Goal: Information Seeking & Learning: Understand process/instructions

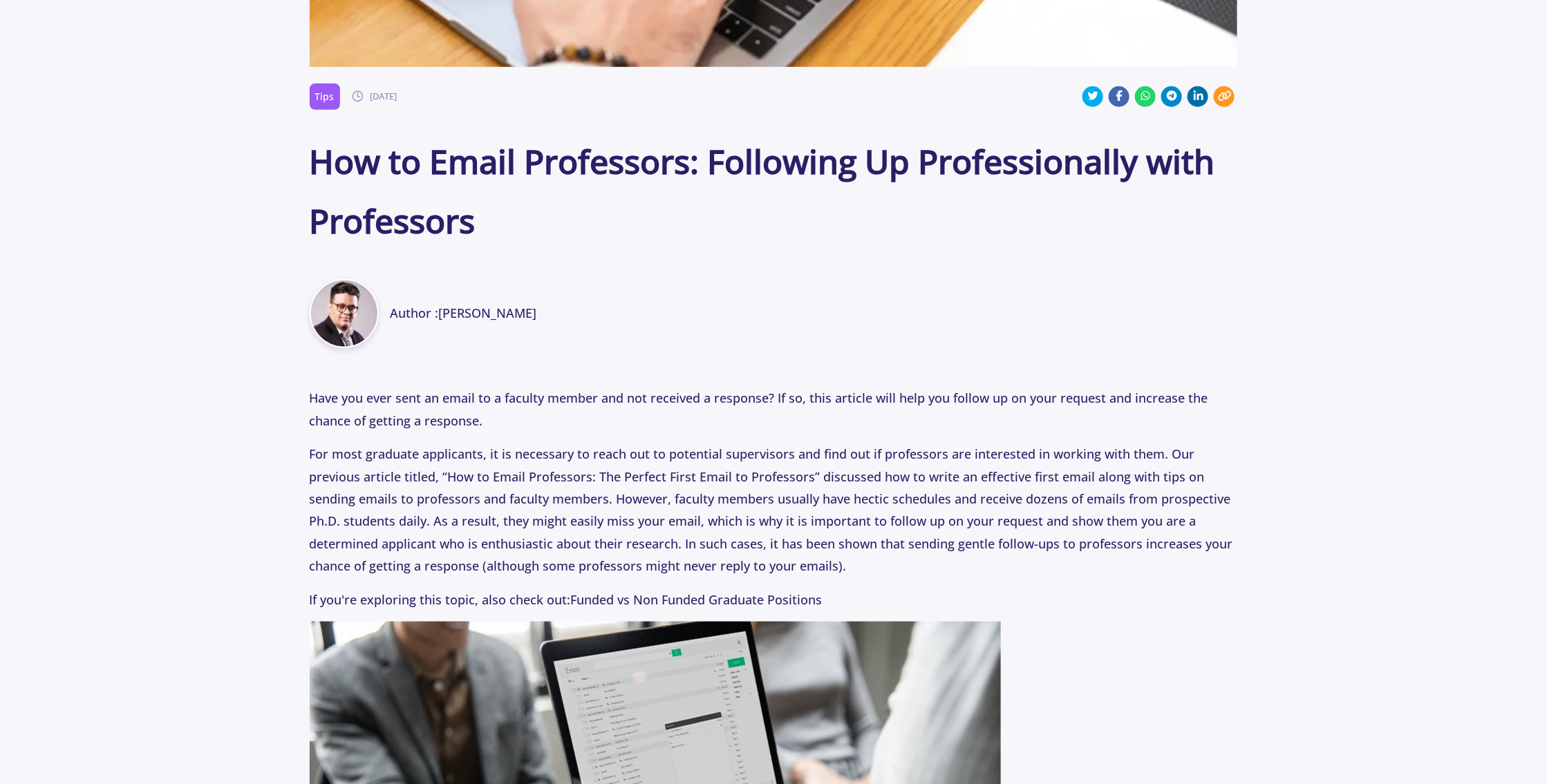
scroll to position [830, 0]
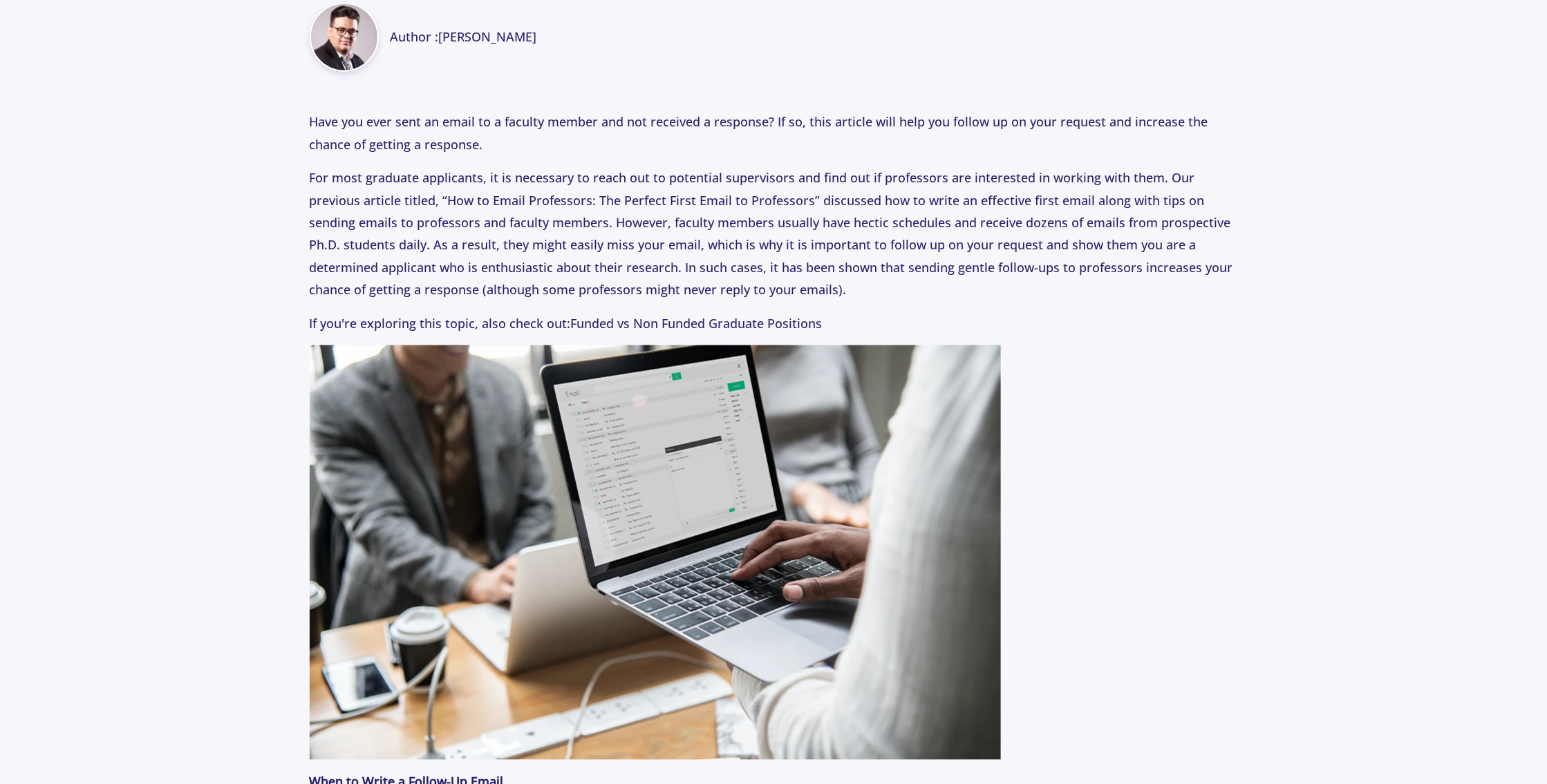
click at [1172, 229] on p "For most graduate applicants, it is necessary to reach out to potential supervi…" at bounding box center [774, 233] width 928 height 134
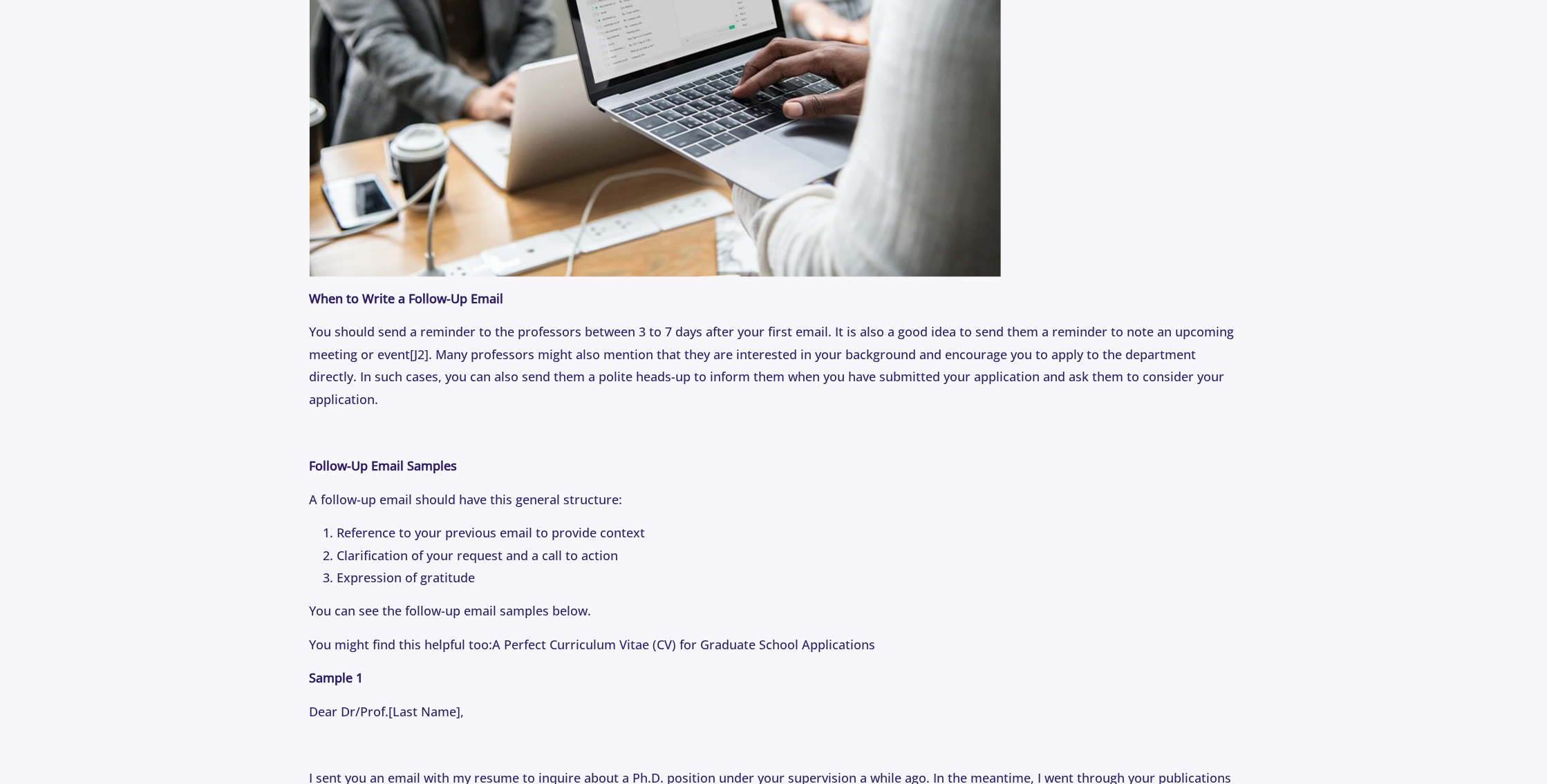
scroll to position [1589, 0]
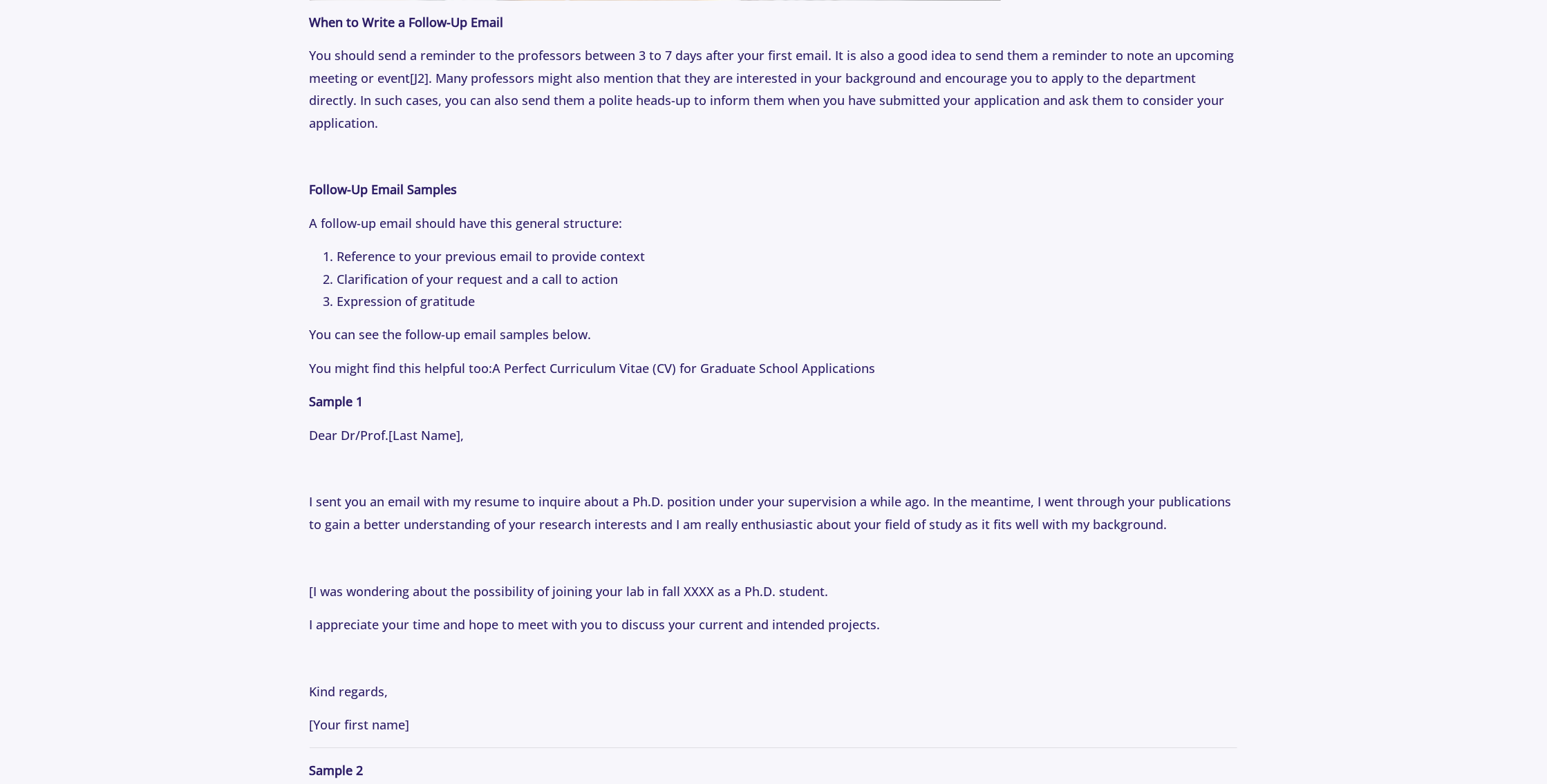
click at [1293, 228] on section "Tips [DATE] How to Email Professors: Following Up Professionally with Professor…" at bounding box center [773, 671] width 1547 height 4299
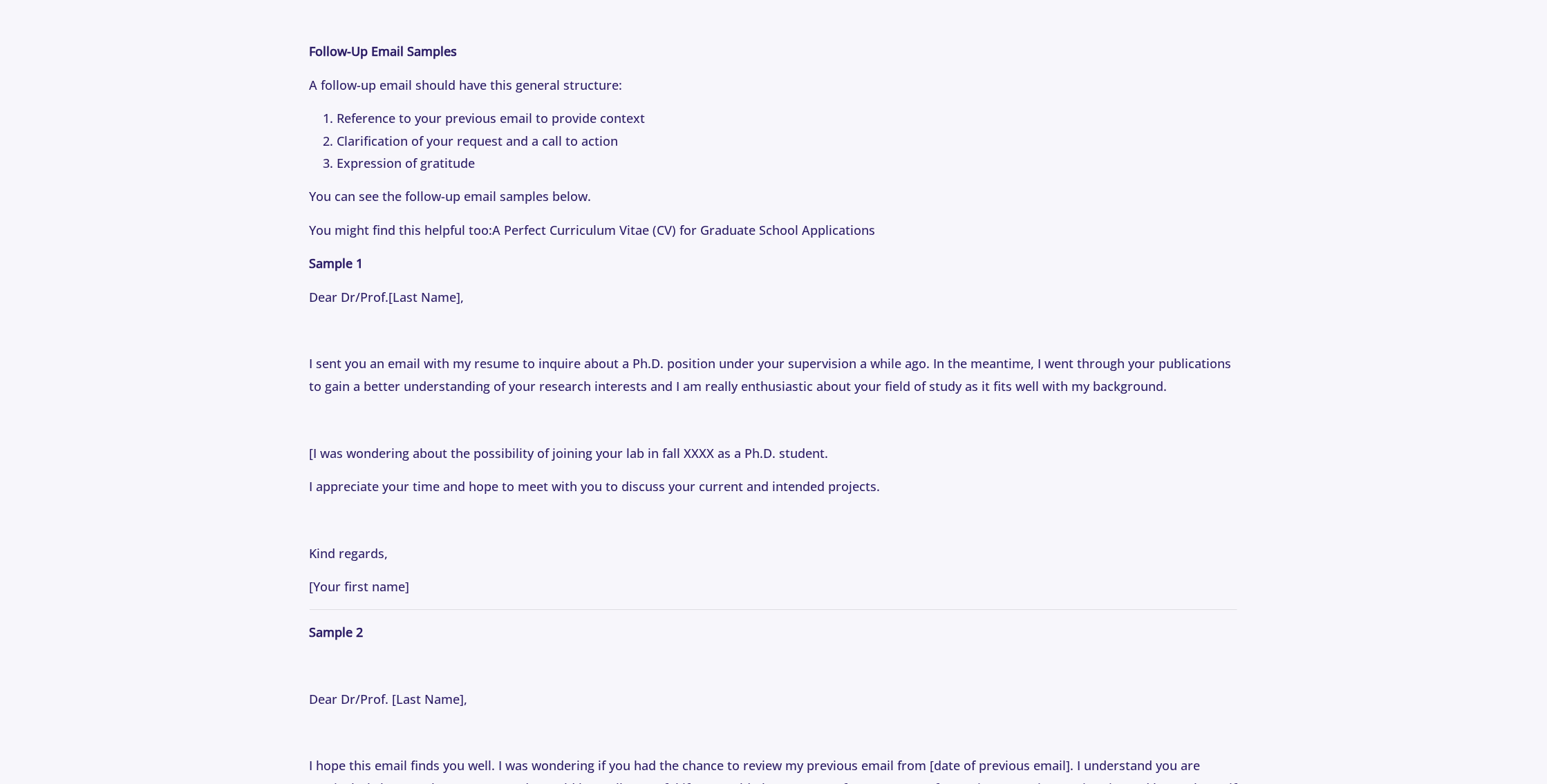
click at [1088, 519] on p at bounding box center [774, 520] width 928 height 22
click at [1098, 518] on p at bounding box center [774, 520] width 928 height 22
click at [1098, 518] on p at bounding box center [774, 520] width 928 height 22
click at [1092, 504] on p "Have you ever sent an email to a faculty member and not received a response? If…" at bounding box center [774, 627] width 928 height 2829
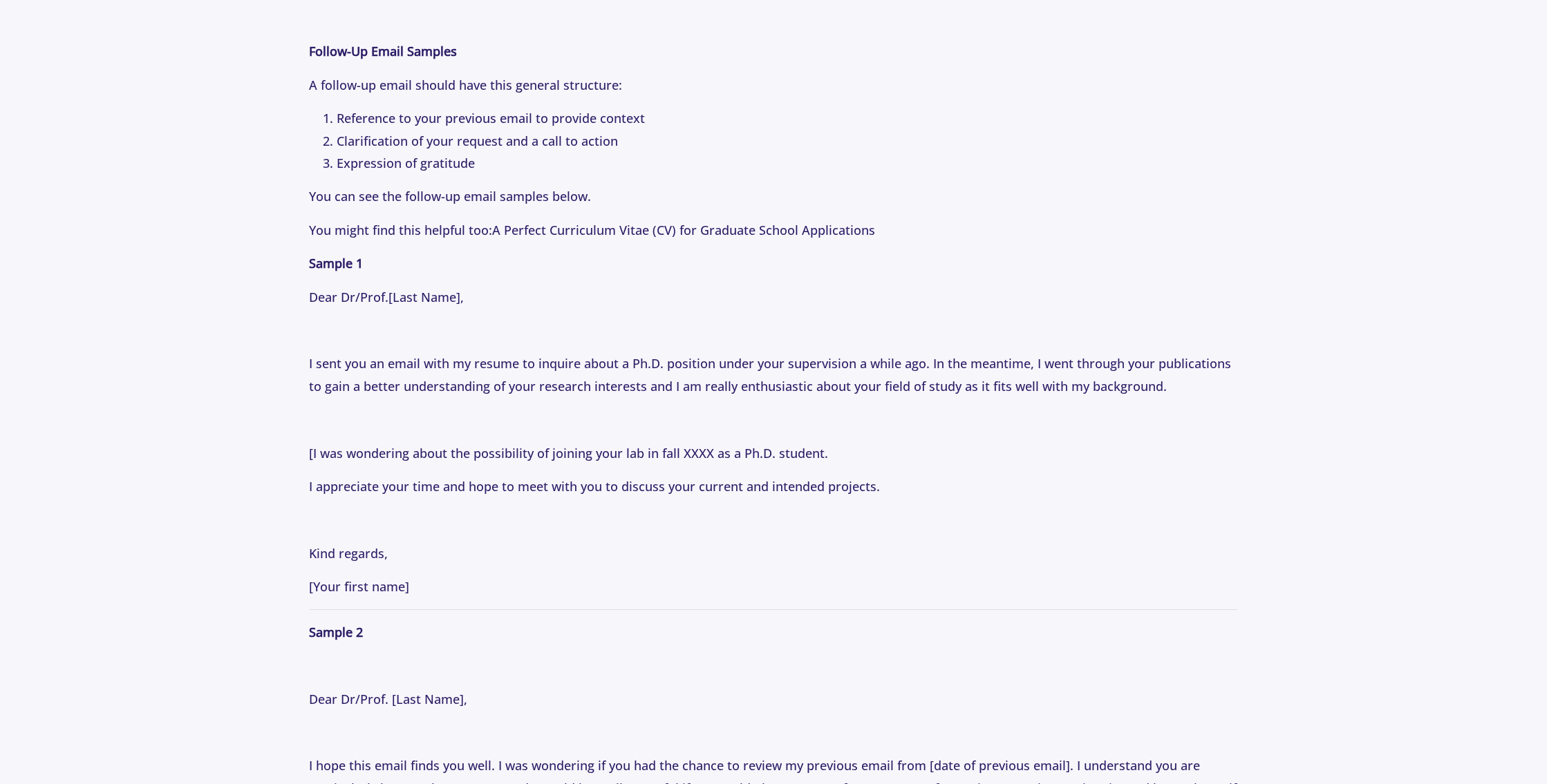
click at [1299, 455] on section "Tips [DATE] How to Email Professors: Following Up Professionally with Professor…" at bounding box center [773, 532] width 1547 height 4299
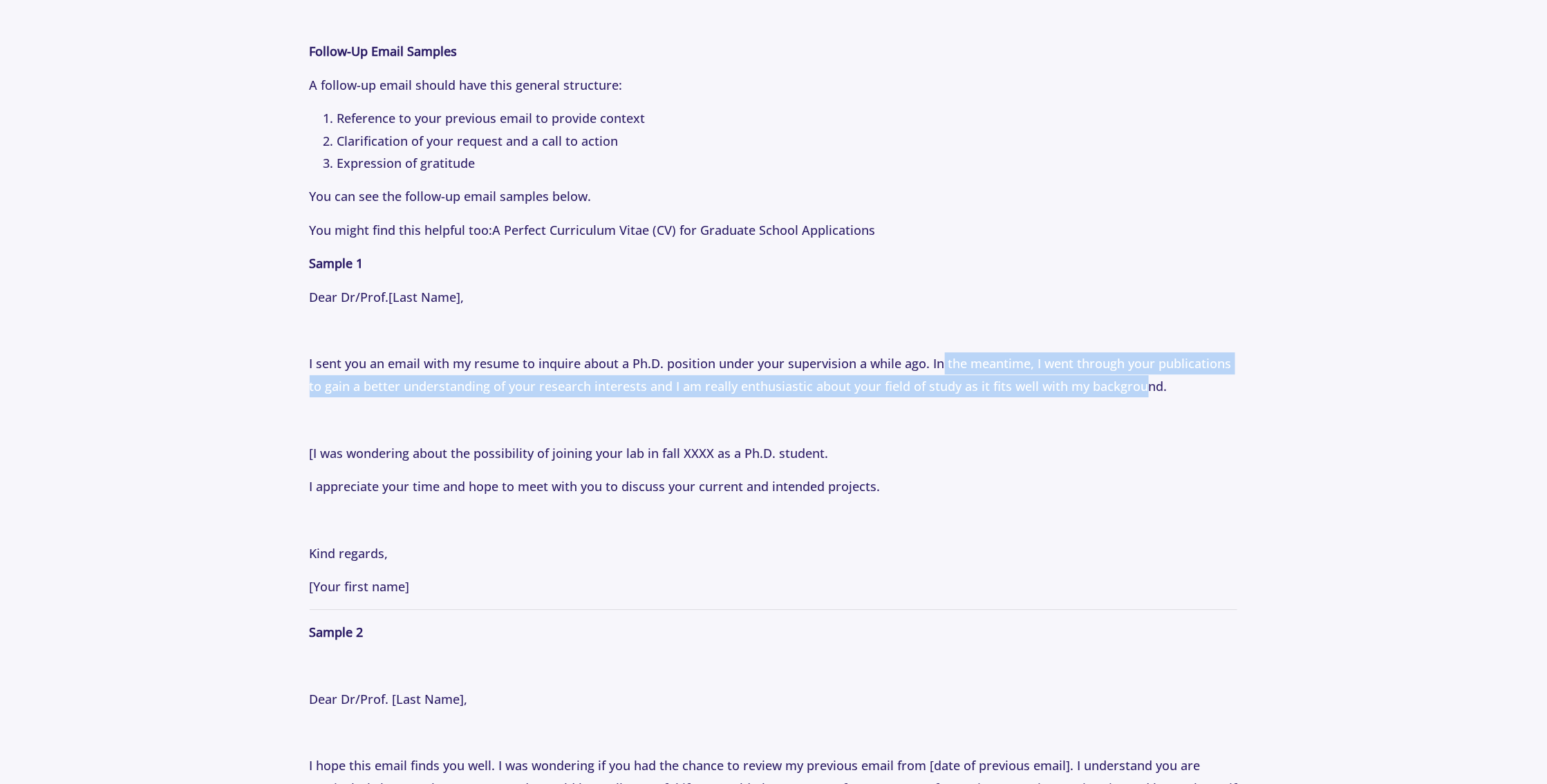
drag, startPoint x: 942, startPoint y: 360, endPoint x: 1139, endPoint y: 393, distance: 199.7
click at [1139, 393] on p "I sent you an email with my resume to inquire about a Ph.D. position under your…" at bounding box center [774, 374] width 928 height 45
click at [1142, 394] on div at bounding box center [1142, 394] width 0 height 0
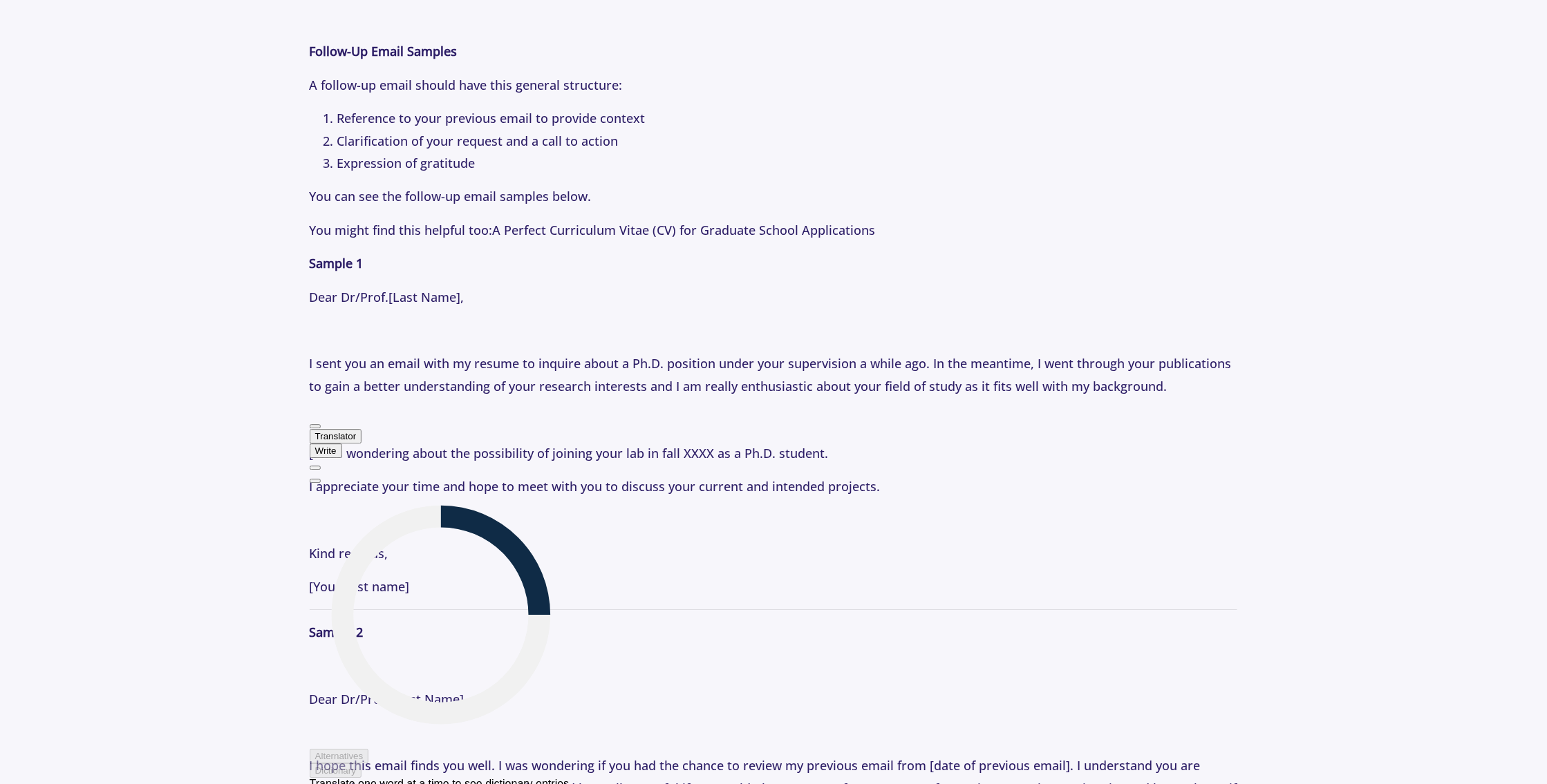
click at [1164, 393] on p "I sent you an email with my resume to inquire about a Ph.D. position under your…" at bounding box center [774, 374] width 928 height 45
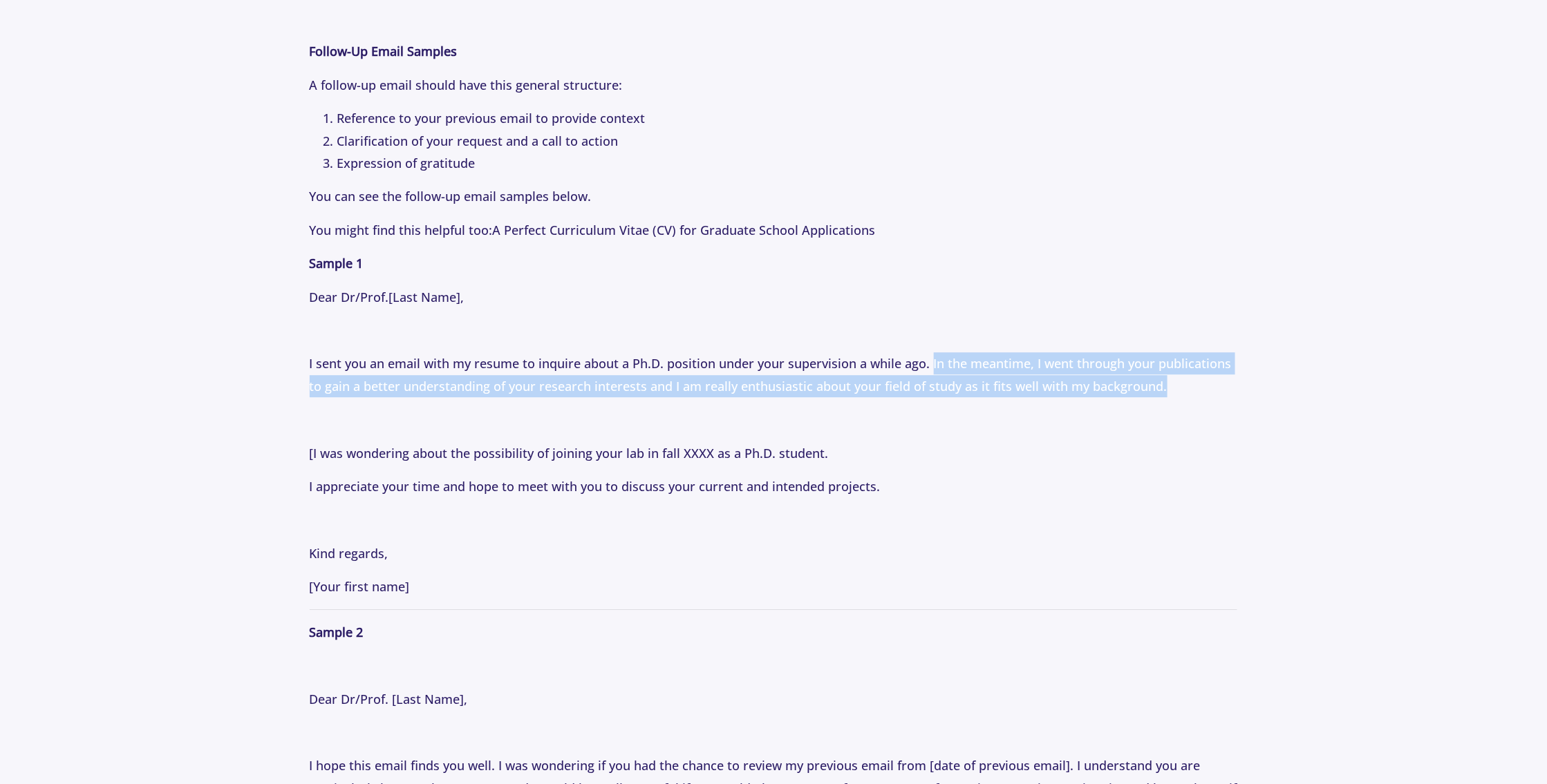
drag, startPoint x: 1161, startPoint y: 385, endPoint x: 928, endPoint y: 359, distance: 234.4
click at [928, 359] on p "I sent you an email with my resume to inquire about a Ph.D. position under your…" at bounding box center [774, 374] width 928 height 45
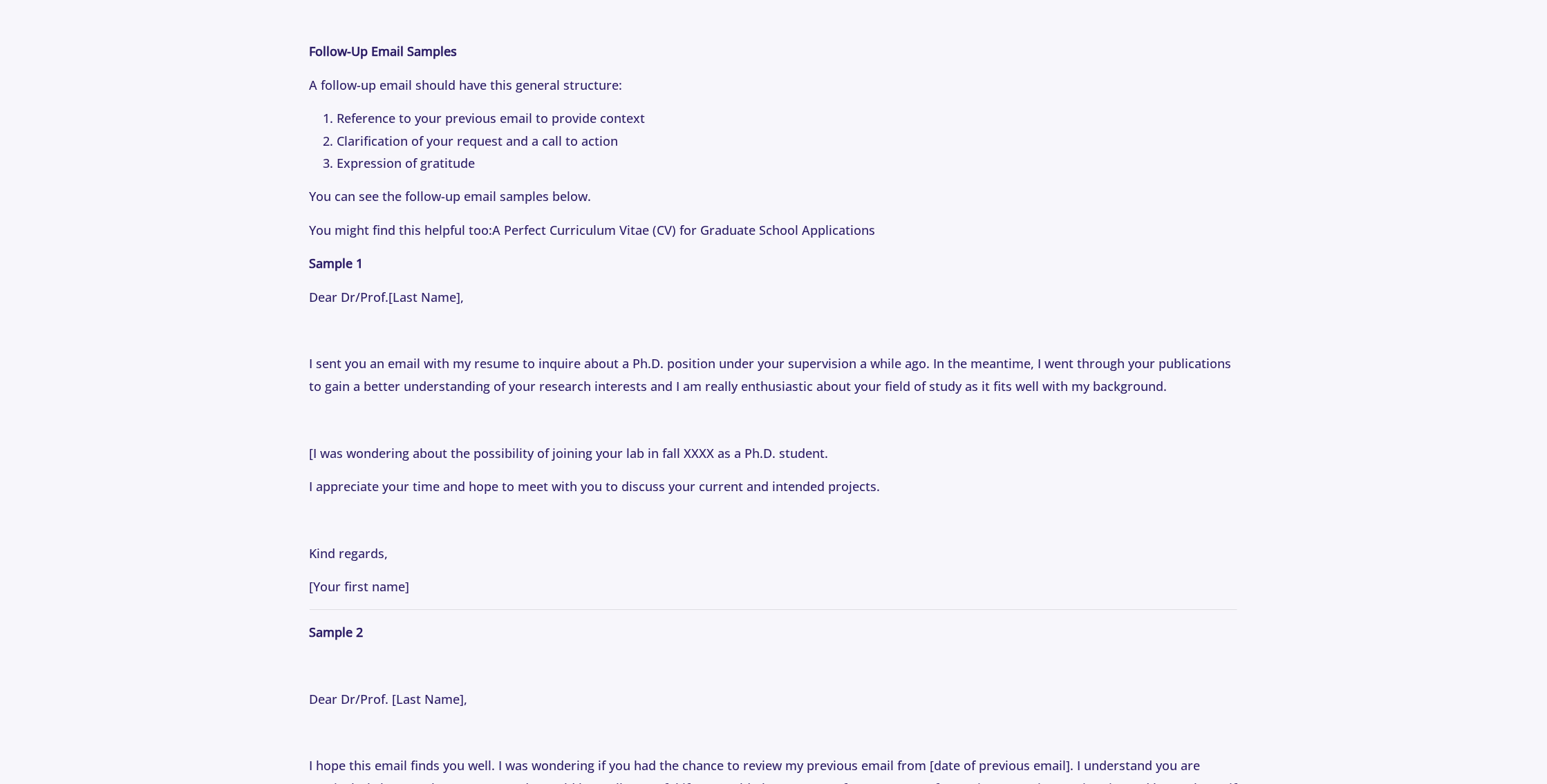
click at [1426, 491] on section "Tips [DATE] How to Email Professors: Following Up Professionally with Professor…" at bounding box center [773, 532] width 1547 height 4299
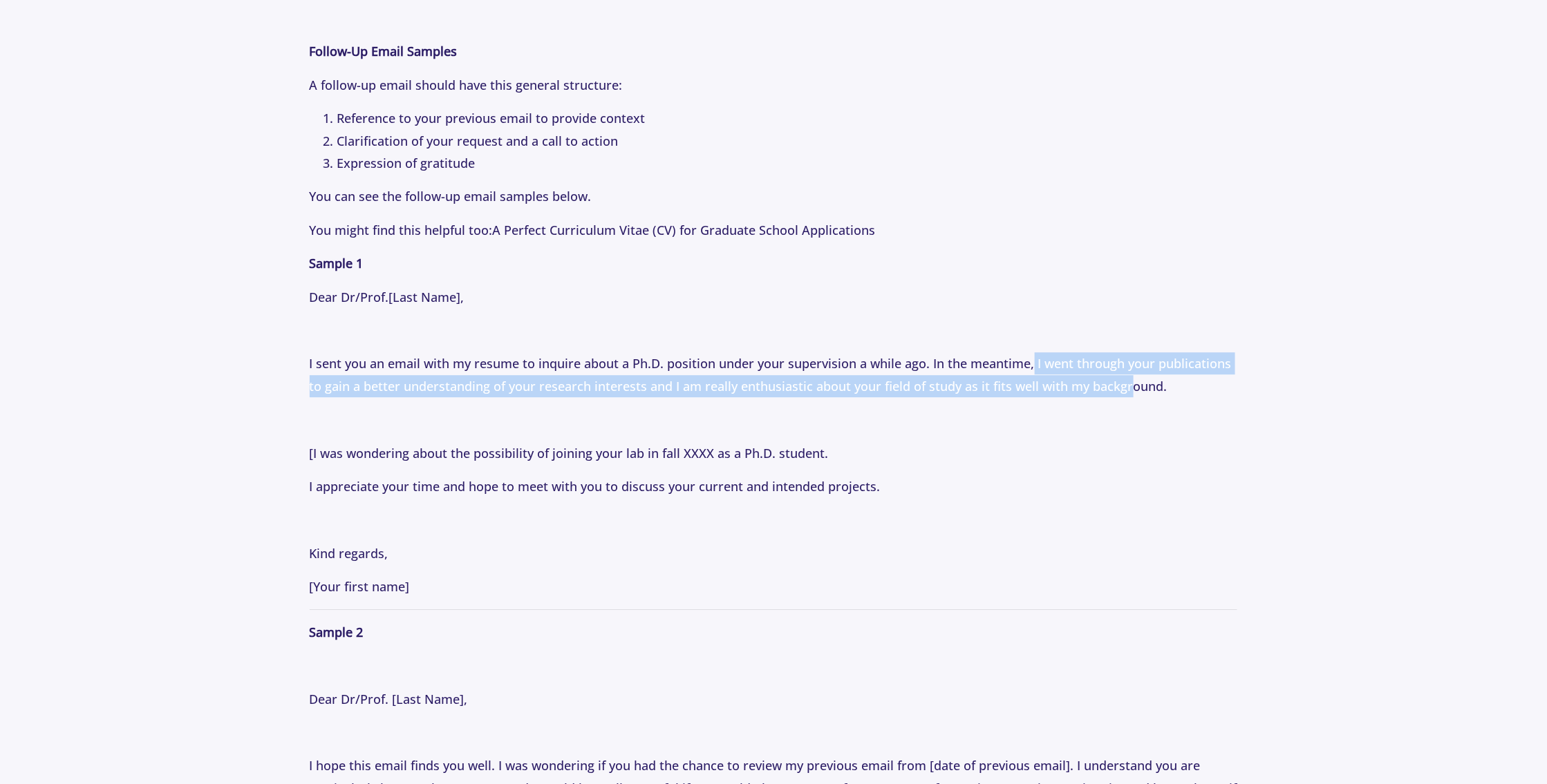
drag, startPoint x: 1030, startPoint y: 364, endPoint x: 1131, endPoint y: 392, distance: 104.8
click at [1131, 392] on p "I sent you an email with my resume to inquire about a Ph.D. position under your…" at bounding box center [774, 374] width 928 height 45
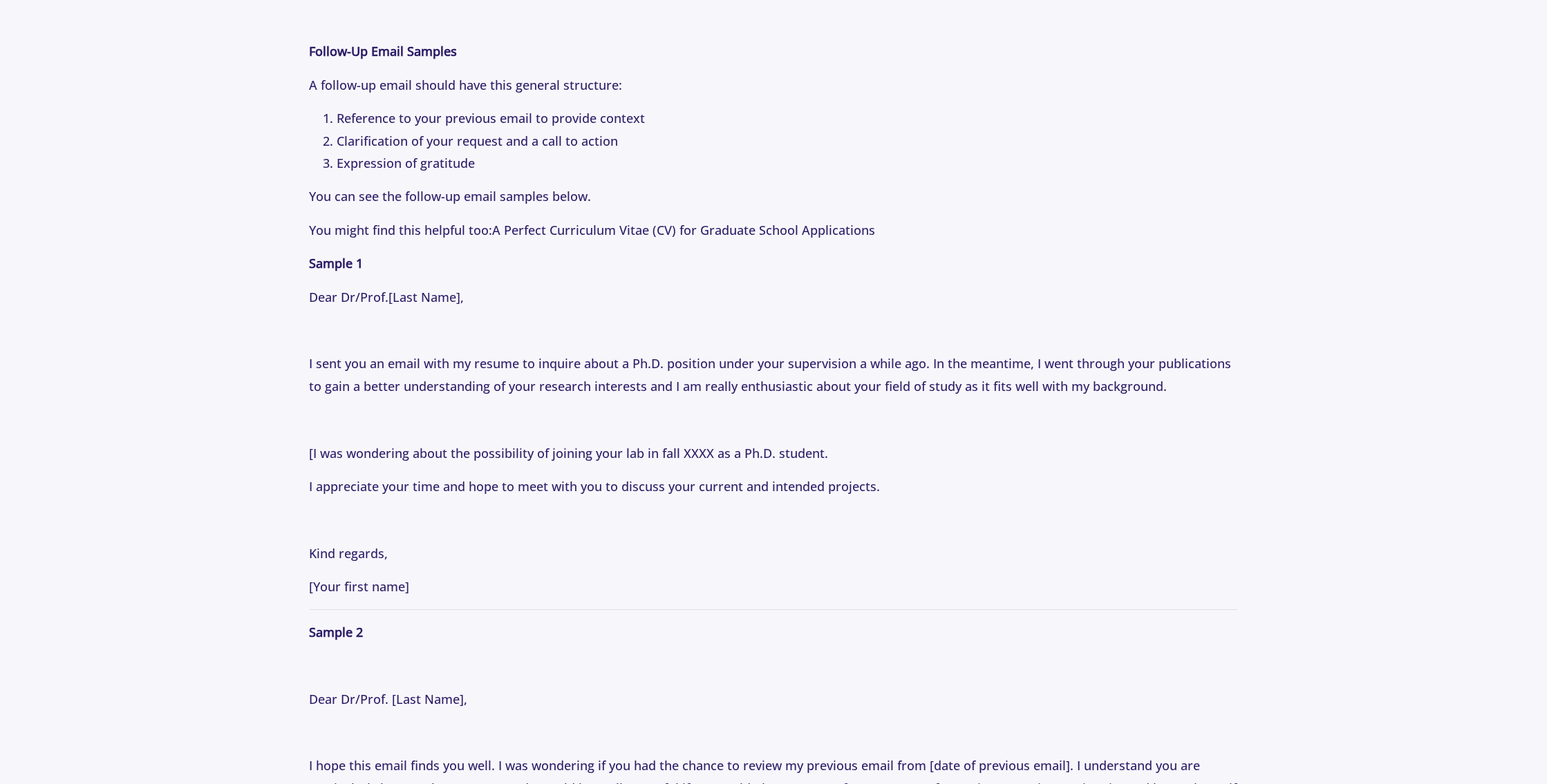
click at [1185, 403] on p "Have you ever sent an email to a faculty member and not received a response? If…" at bounding box center [774, 627] width 928 height 2829
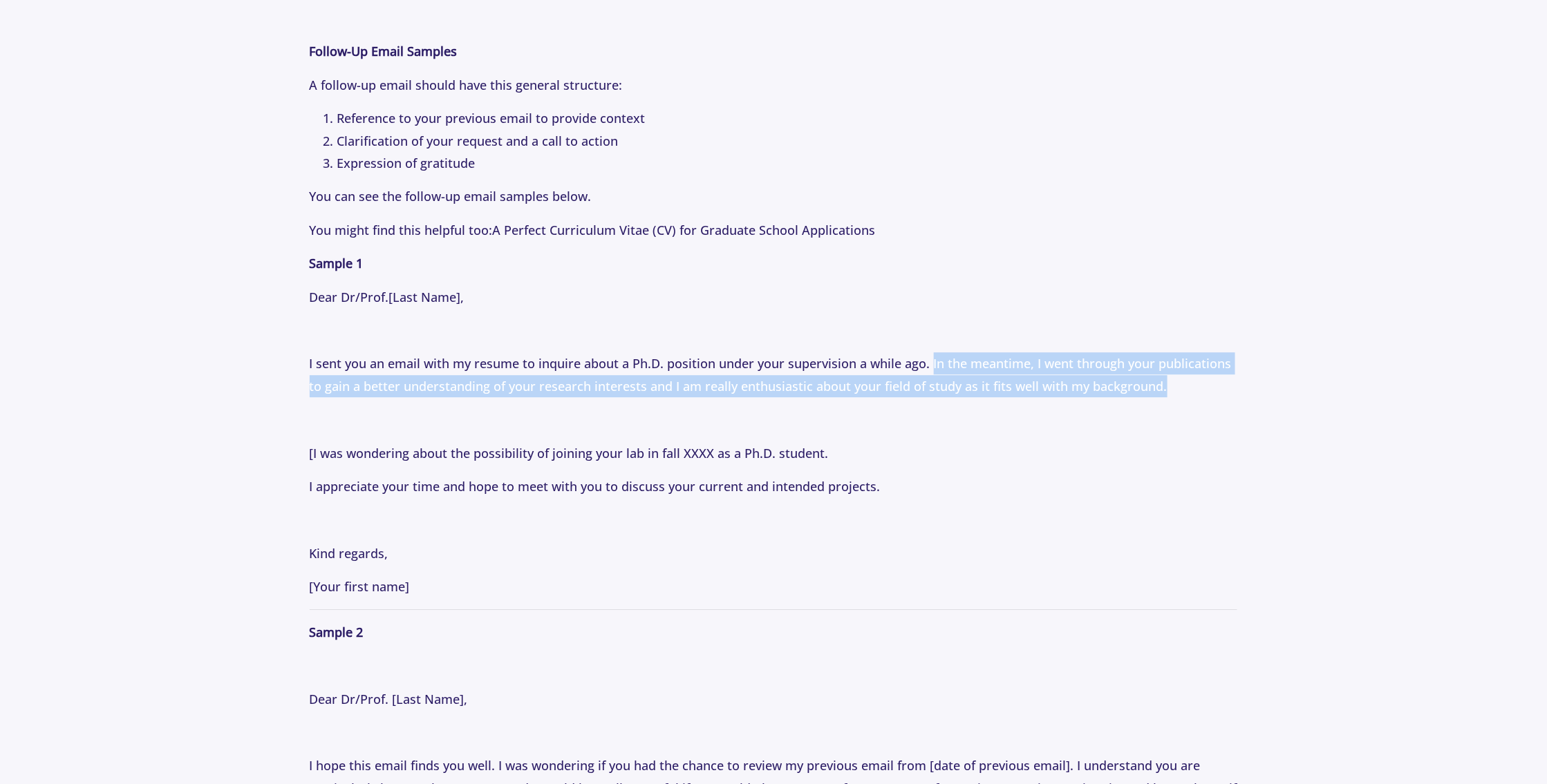
drag, startPoint x: 1180, startPoint y: 385, endPoint x: 930, endPoint y: 365, distance: 250.8
click at [930, 365] on p "I sent you an email with my resume to inquire about a Ph.D. position under your…" at bounding box center [774, 374] width 928 height 45
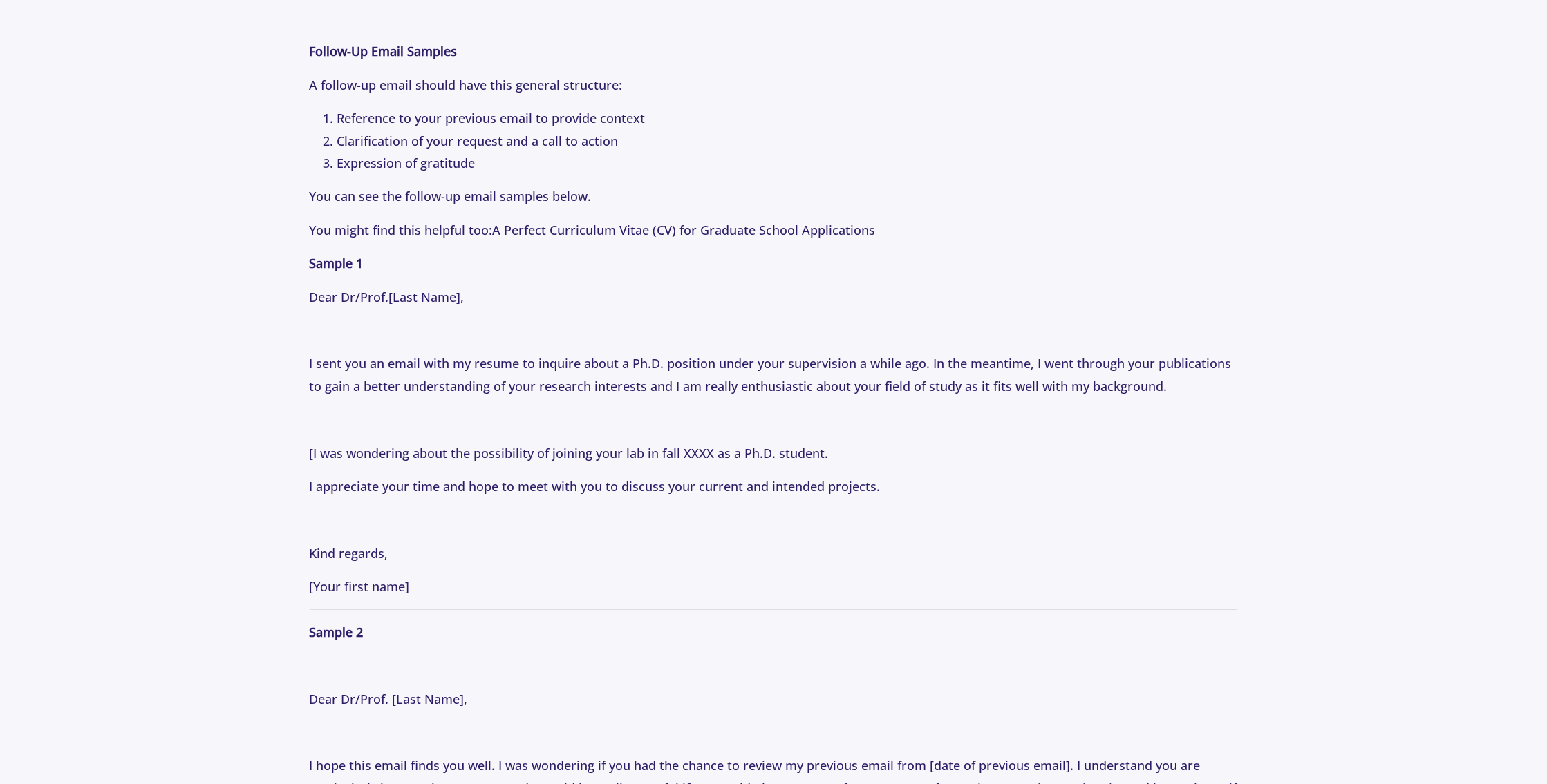
click at [1300, 463] on section "Tips [DATE] How to Email Professors: Following Up Professionally with Professor…" at bounding box center [773, 532] width 1547 height 4299
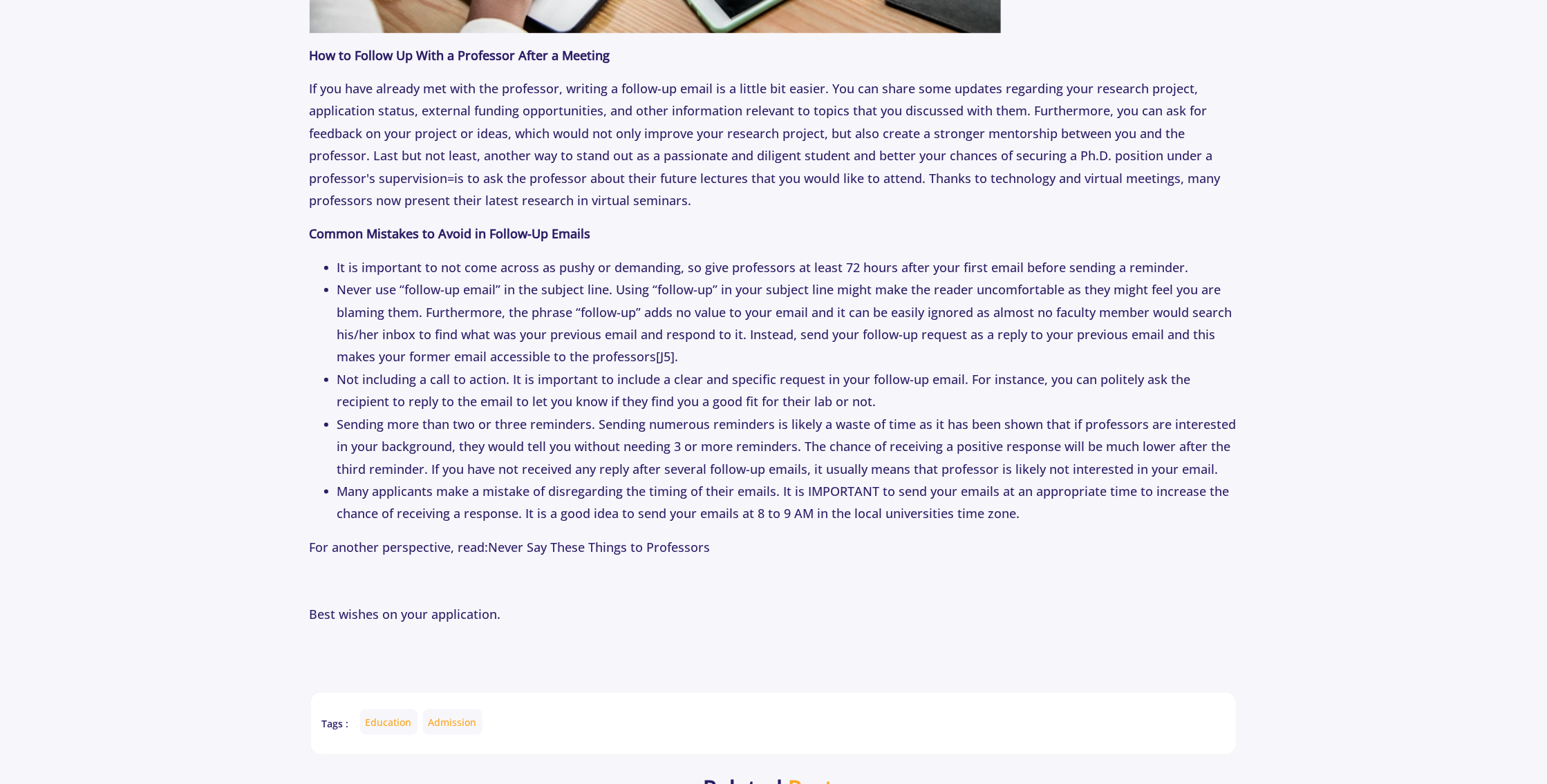
scroll to position [3040, 0]
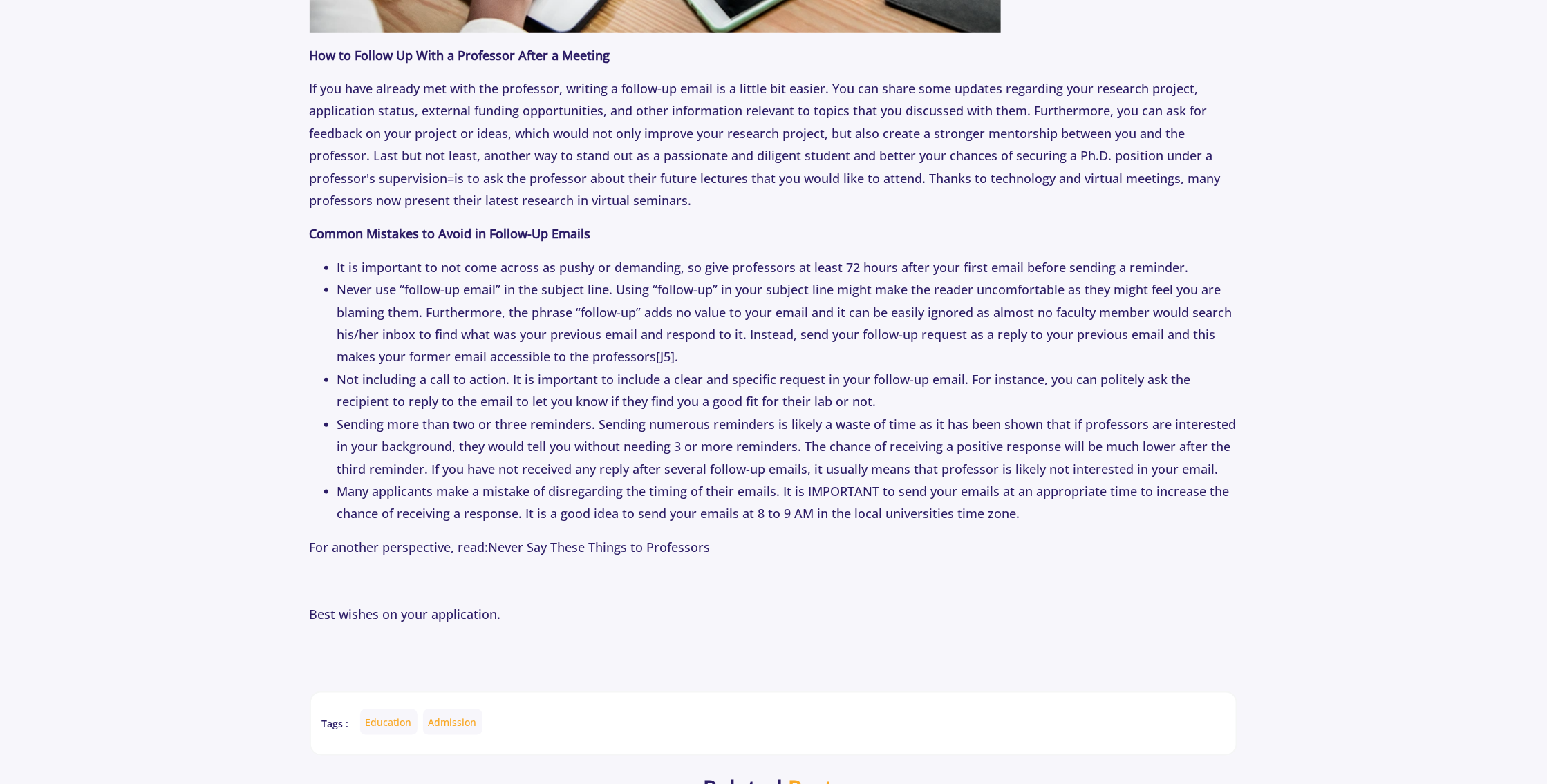
scroll to position [3179, 0]
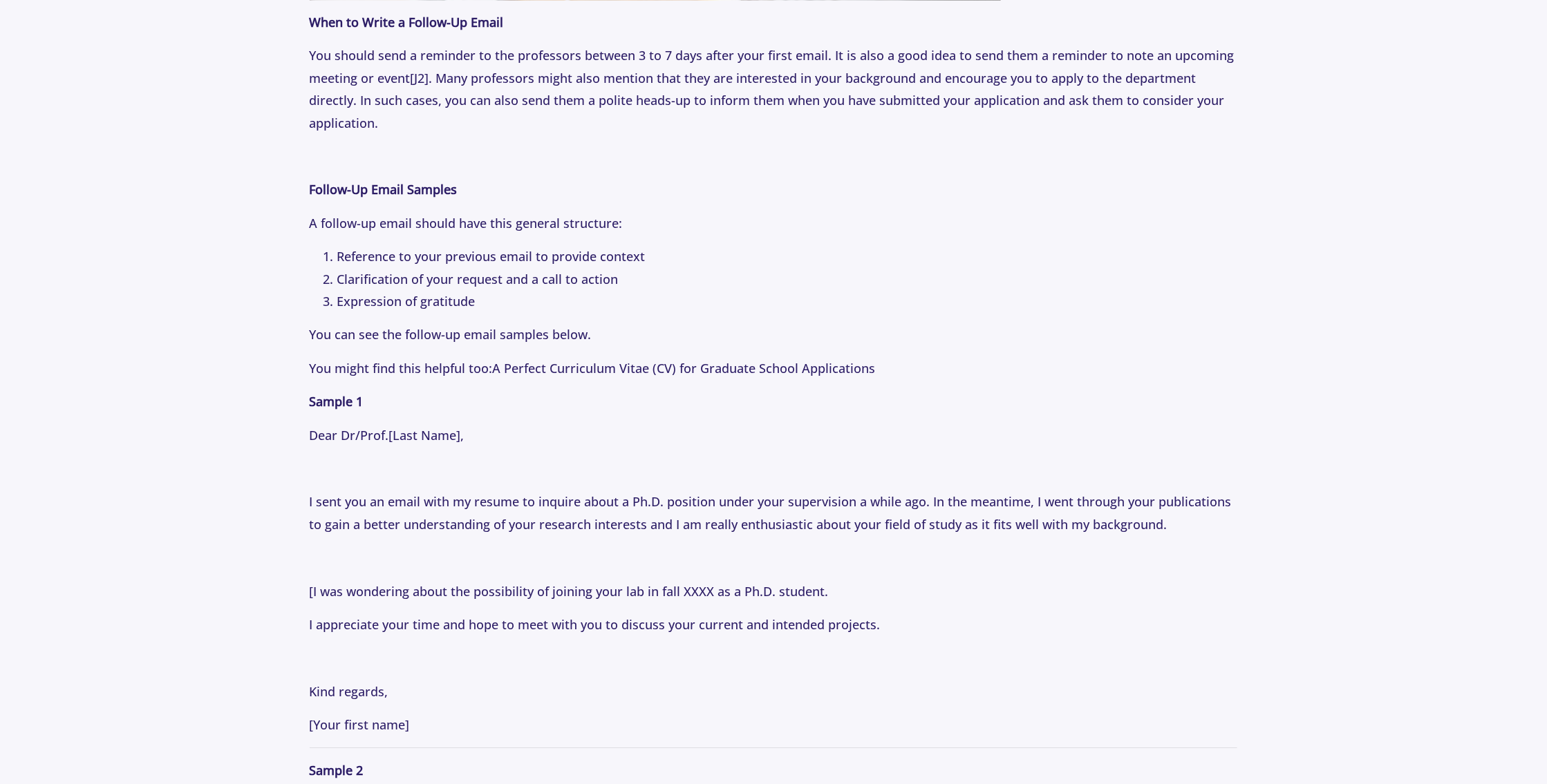
scroll to position [1520, 0]
